Goal: Transaction & Acquisition: Subscribe to service/newsletter

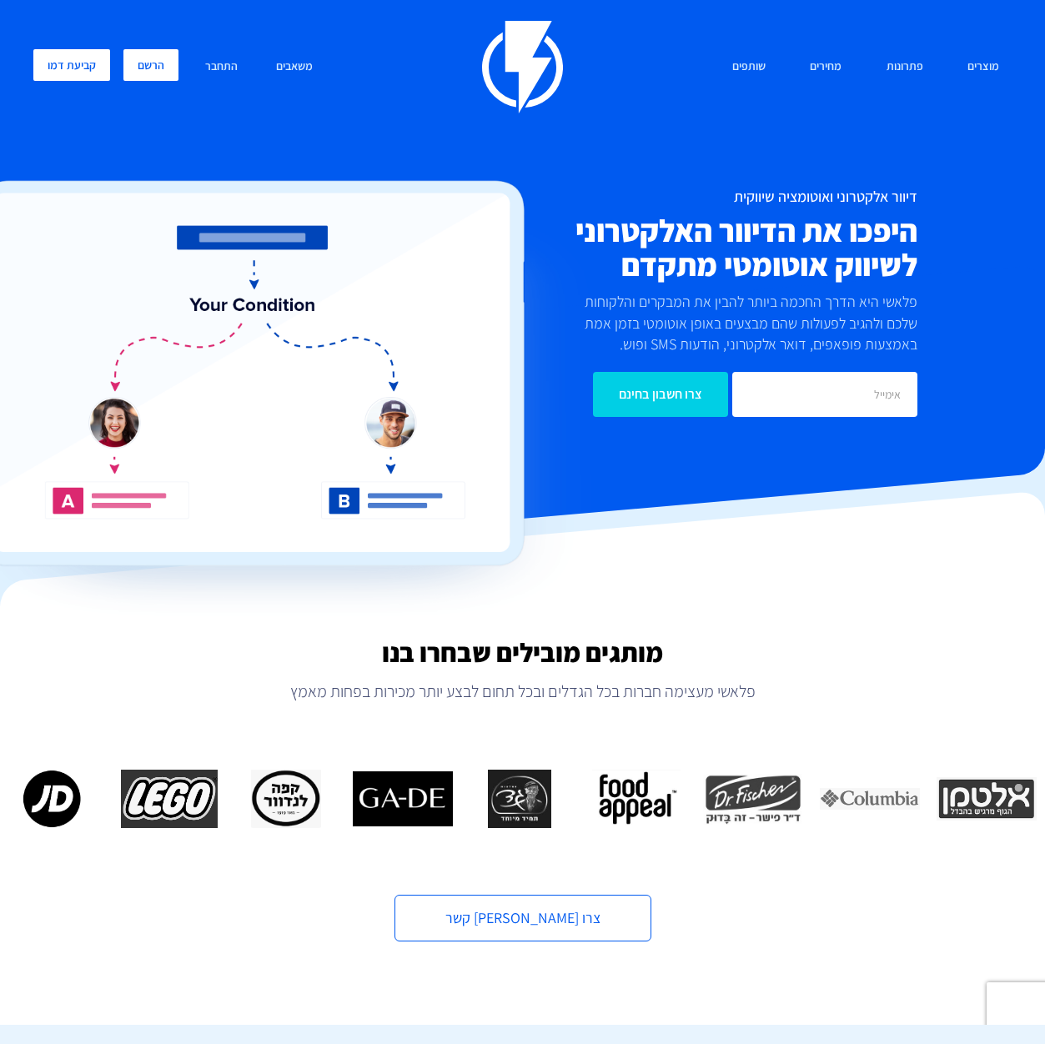
click at [143, 78] on link "הרשם" at bounding box center [150, 65] width 55 height 32
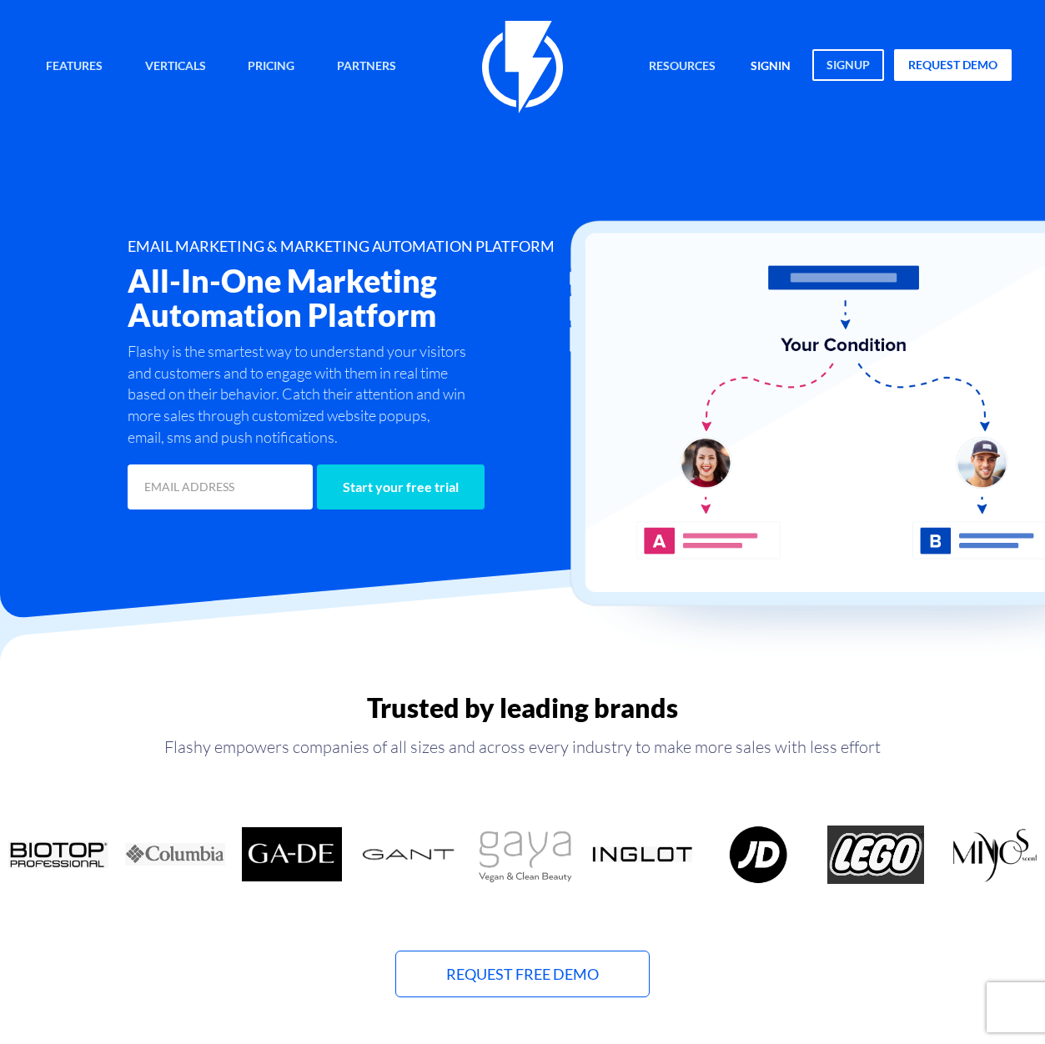
click at [773, 63] on link "signin" at bounding box center [770, 67] width 65 height 36
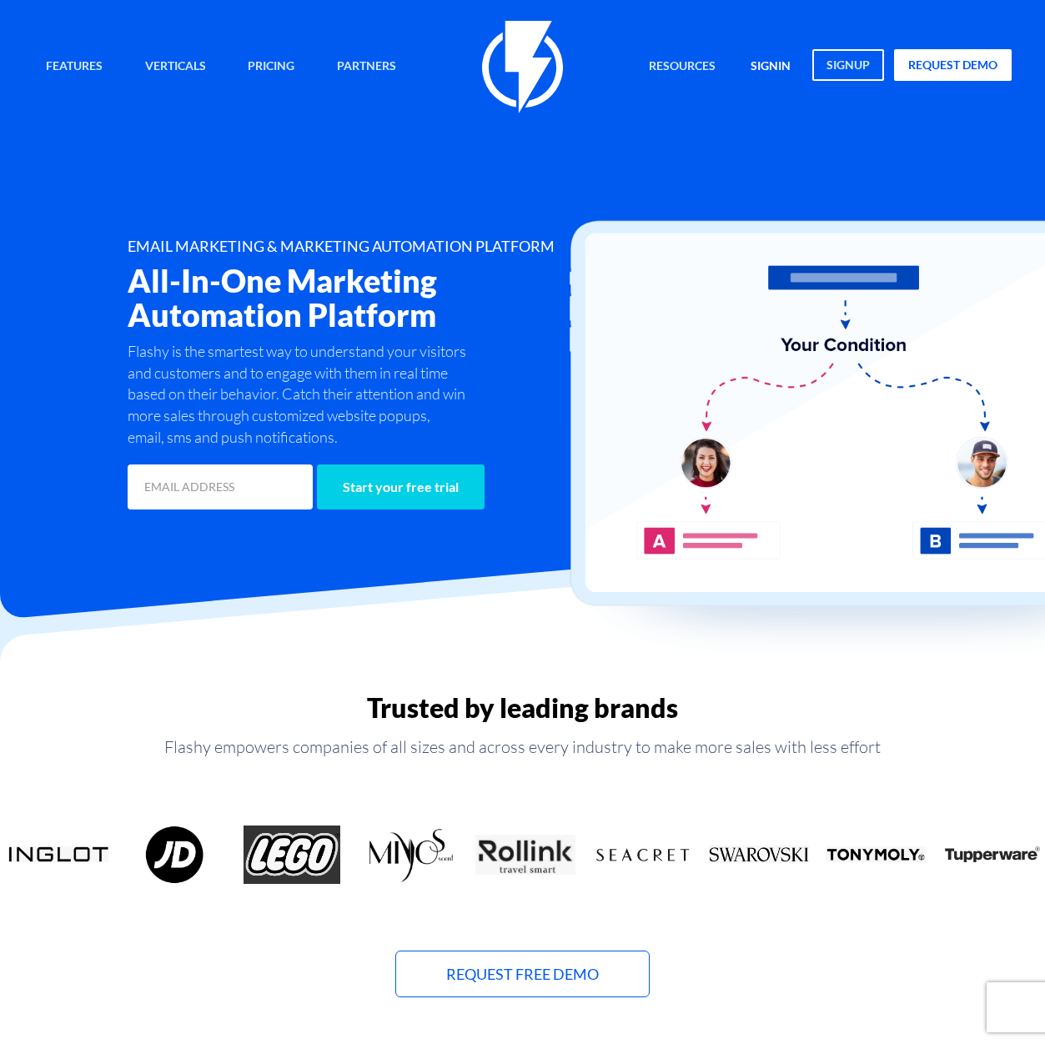
click at [764, 62] on link "signin" at bounding box center [770, 67] width 65 height 36
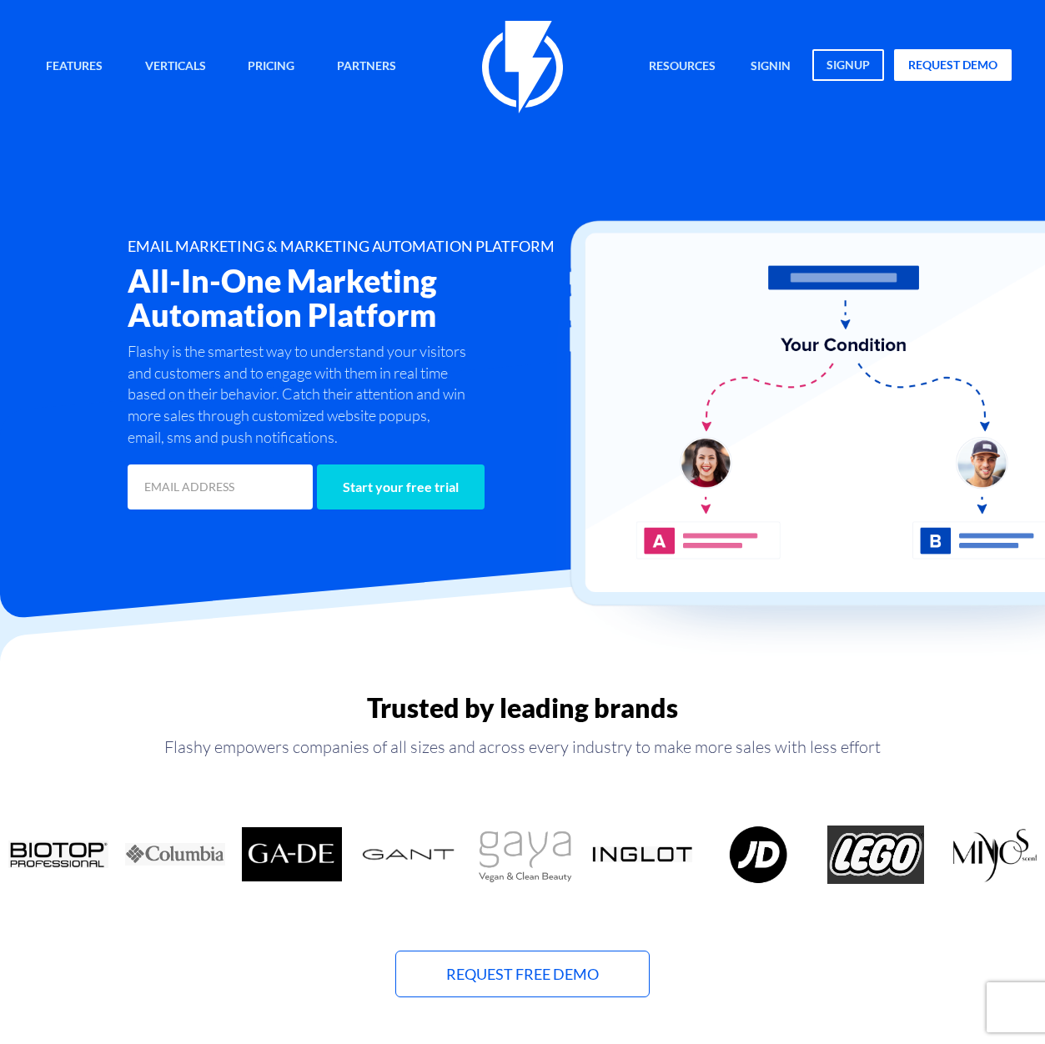
click at [829, 68] on link "signup" at bounding box center [848, 65] width 72 height 32
